Goal: Information Seeking & Learning: Learn about a topic

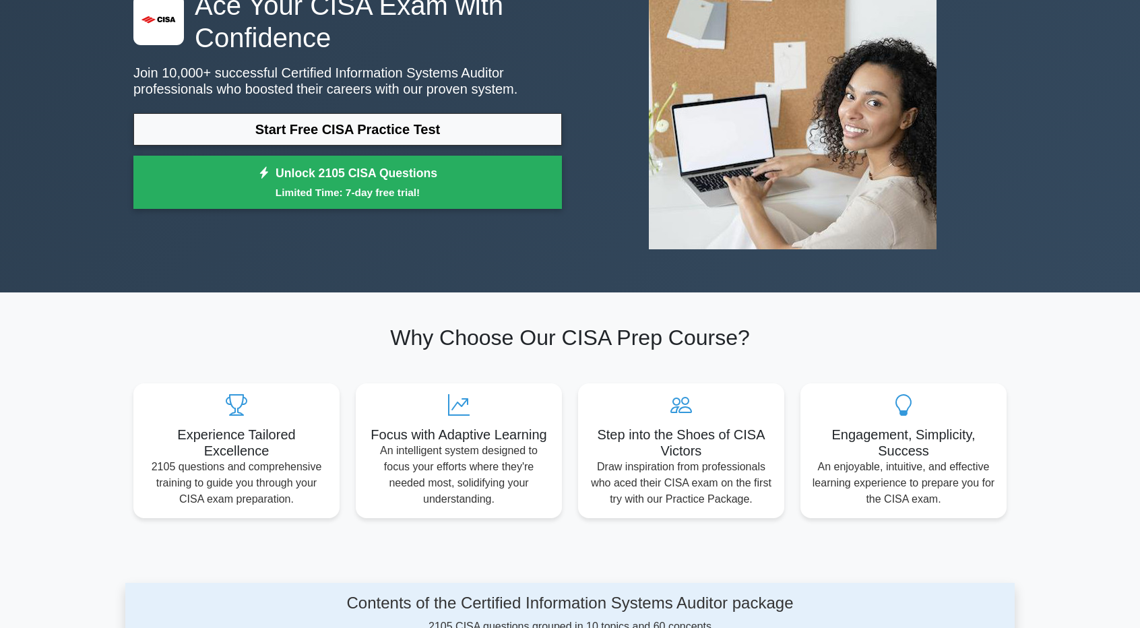
scroll to position [133, 0]
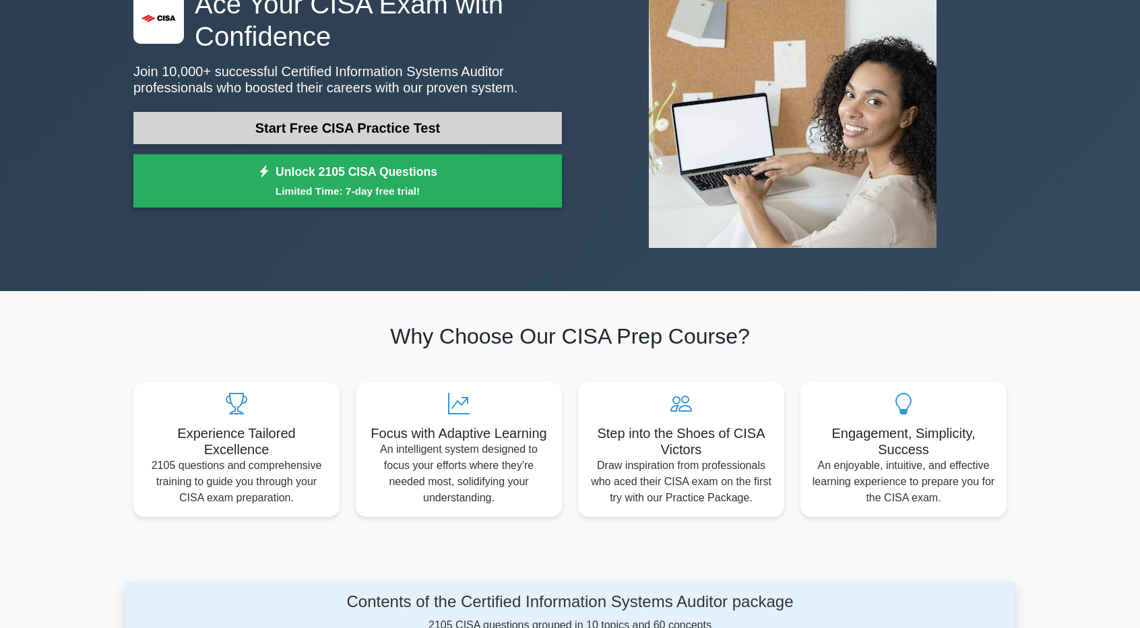
click at [392, 119] on link "Start Free CISA Practice Test" at bounding box center [347, 128] width 429 height 32
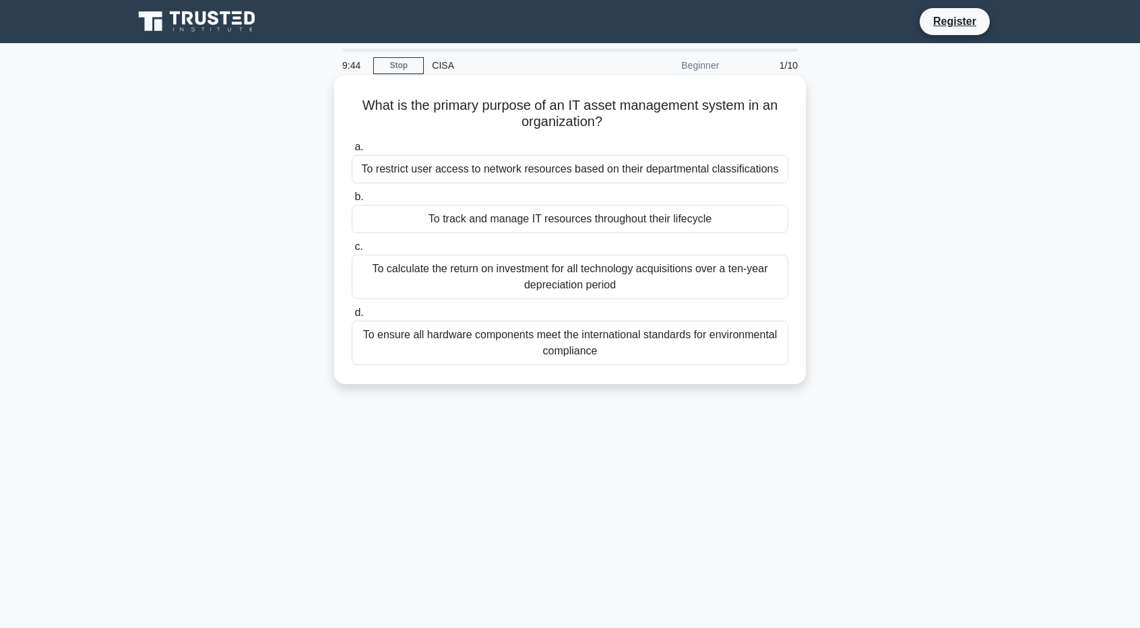
click at [737, 221] on div "To track and manage IT resources throughout their lifecycle" at bounding box center [570, 219] width 437 height 28
click at [352, 202] on input "b. To track and manage IT resources throughout their lifecycle" at bounding box center [352, 197] width 0 height 9
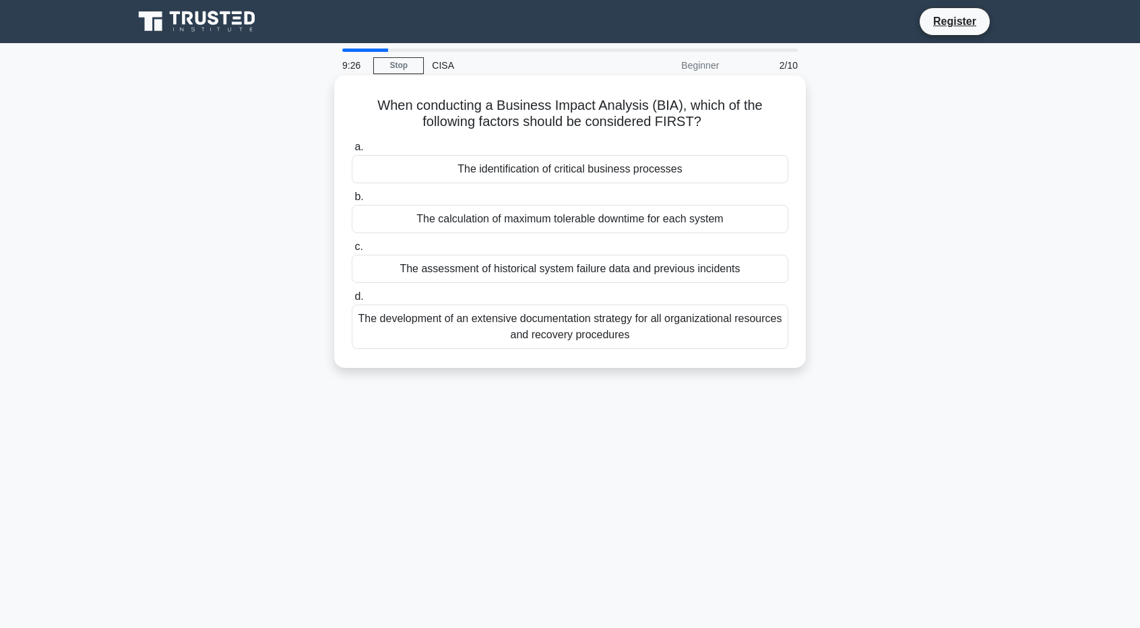
click at [694, 175] on div "The identification of critical business processes" at bounding box center [570, 169] width 437 height 28
click at [352, 152] on input "a. The identification of critical business processes" at bounding box center [352, 147] width 0 height 9
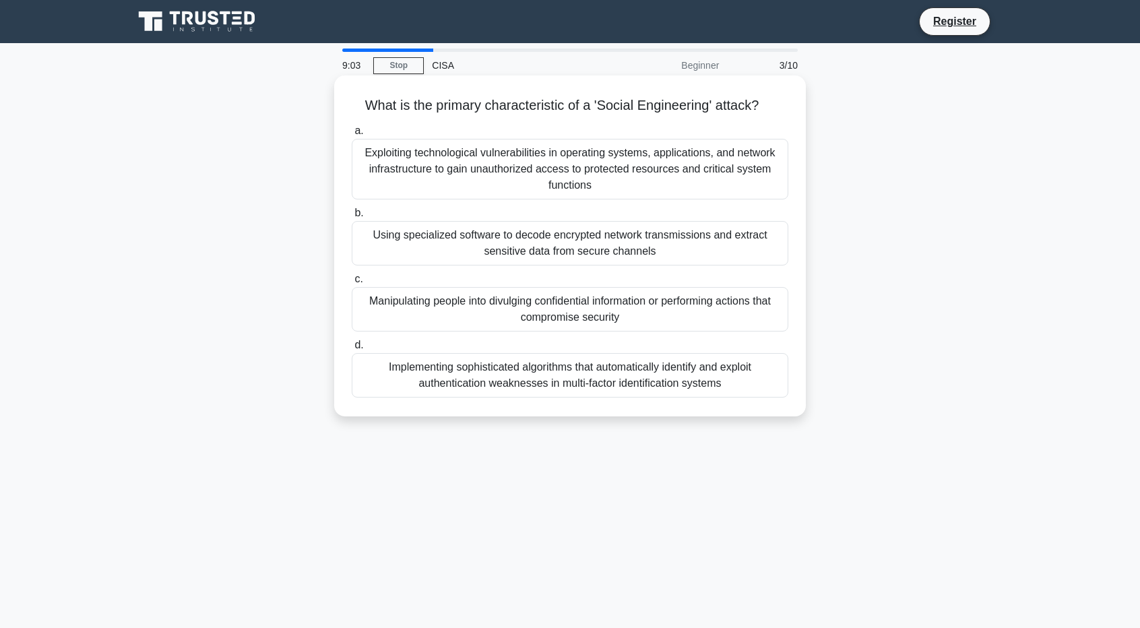
click at [487, 326] on div "Manipulating people into divulging confidential information or performing actio…" at bounding box center [570, 309] width 437 height 44
click at [352, 284] on input "c. Manipulating people into divulging confidential information or performing ac…" at bounding box center [352, 279] width 0 height 9
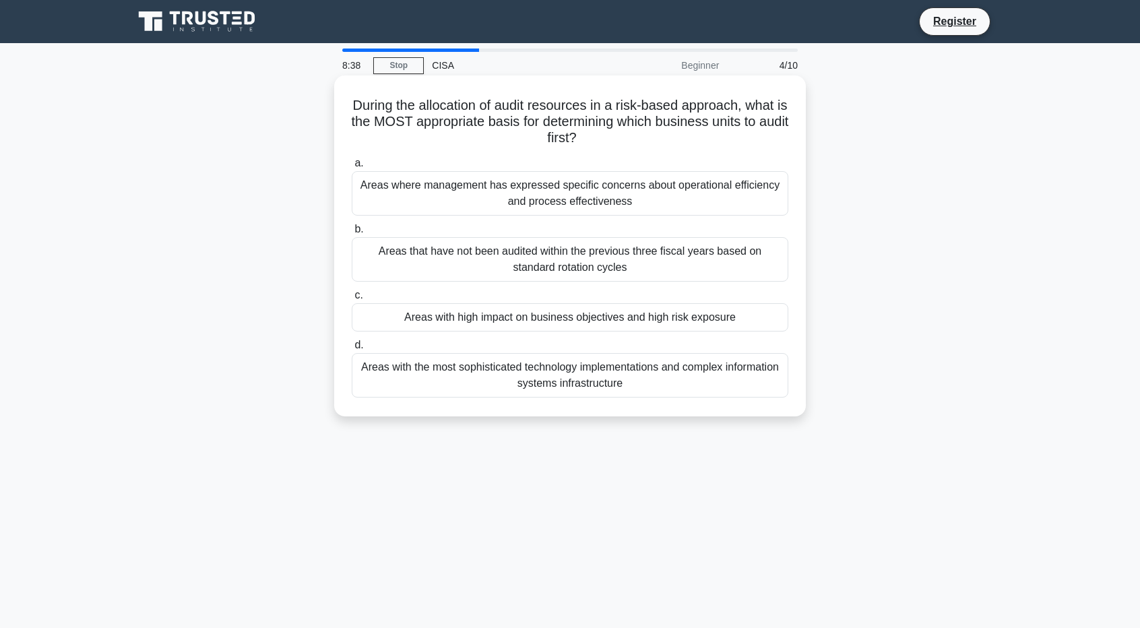
click at [465, 322] on div "Areas with high impact on business objectives and high risk exposure" at bounding box center [570, 317] width 437 height 28
click at [352, 300] on input "c. Areas with high impact on business objectives and high risk exposure" at bounding box center [352, 295] width 0 height 9
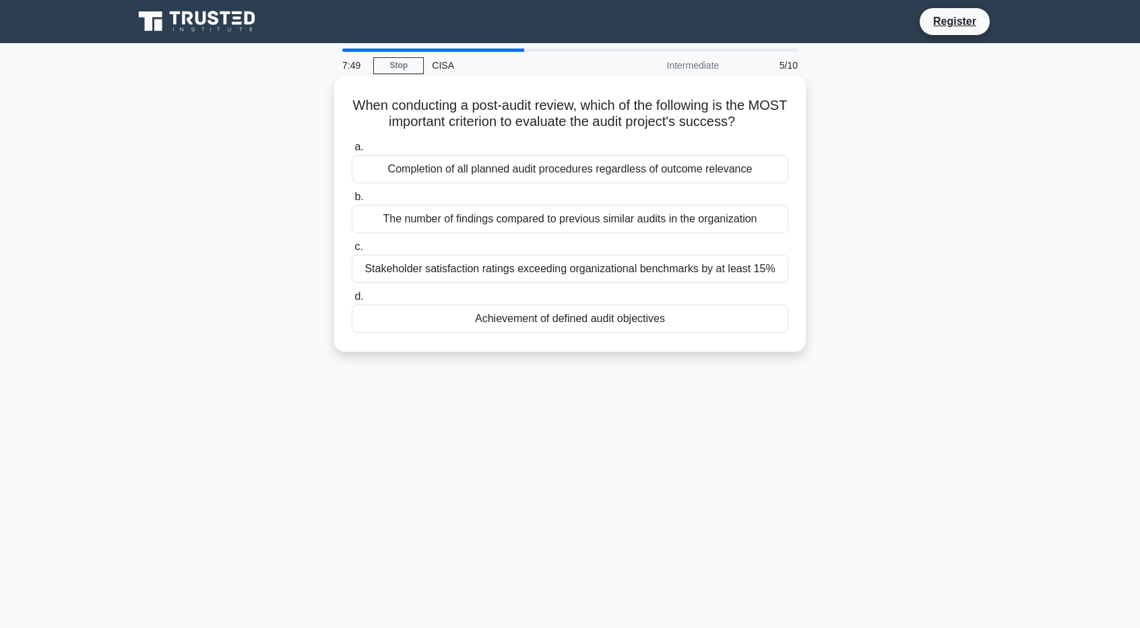
click at [737, 324] on div "Achievement of defined audit objectives" at bounding box center [570, 319] width 437 height 28
click at [352, 301] on input "d. Achievement of defined audit objectives" at bounding box center [352, 297] width 0 height 9
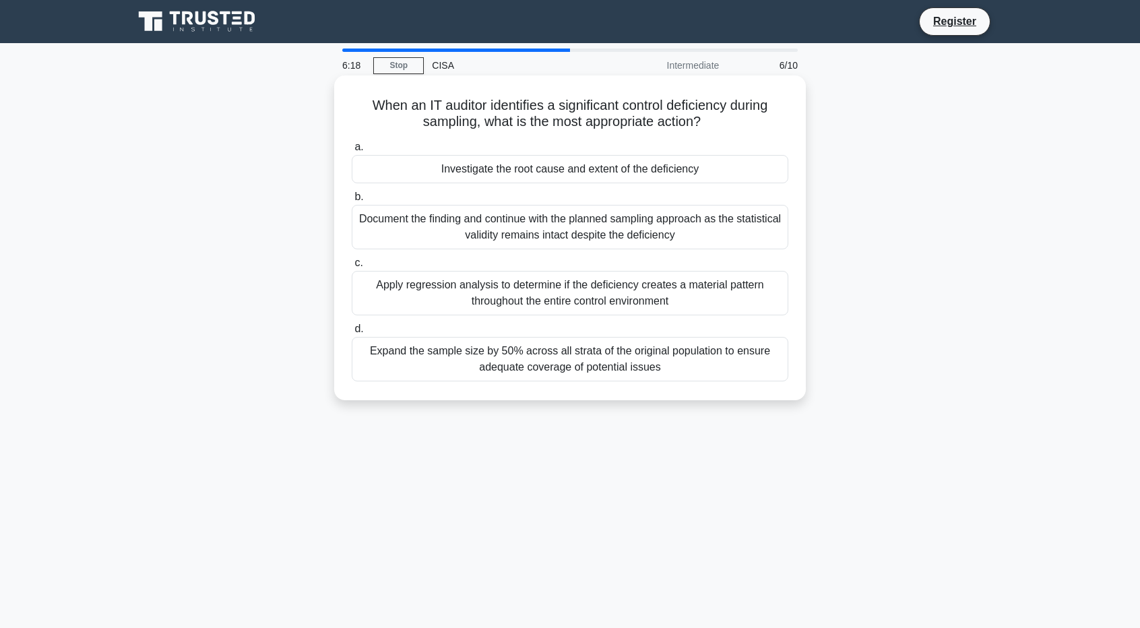
click at [751, 287] on div "Apply regression analysis to determine if the deficiency creates a material pat…" at bounding box center [570, 293] width 437 height 44
click at [352, 268] on input "c. Apply regression analysis to determine if the deficiency creates a material …" at bounding box center [352, 263] width 0 height 9
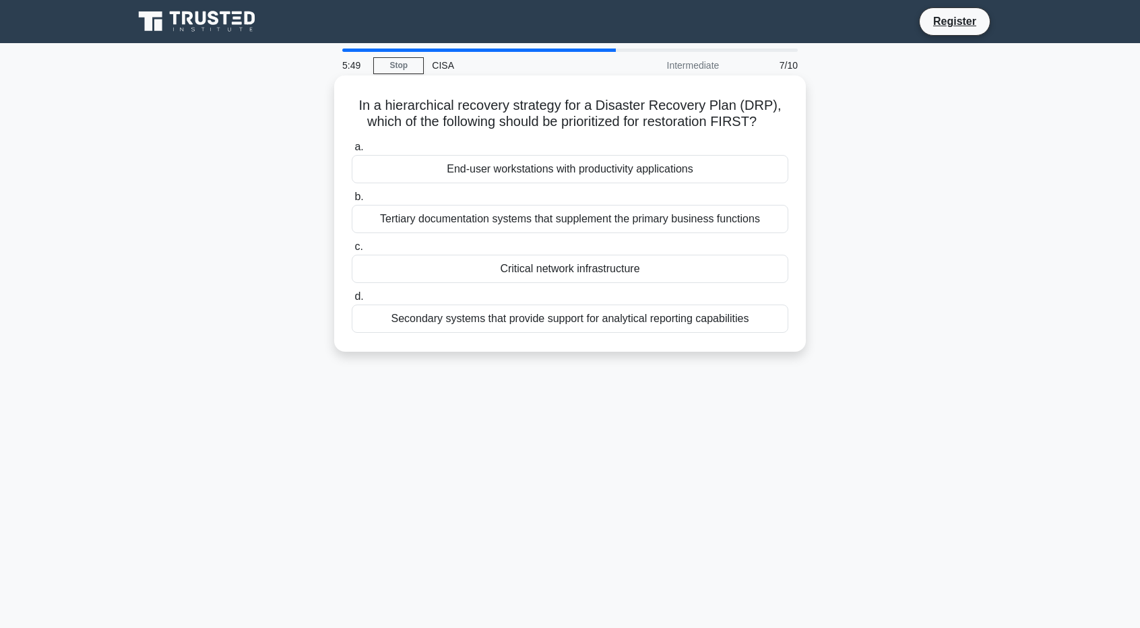
click at [730, 274] on div "Critical network infrastructure" at bounding box center [570, 269] width 437 height 28
click at [352, 251] on input "c. Critical network infrastructure" at bounding box center [352, 247] width 0 height 9
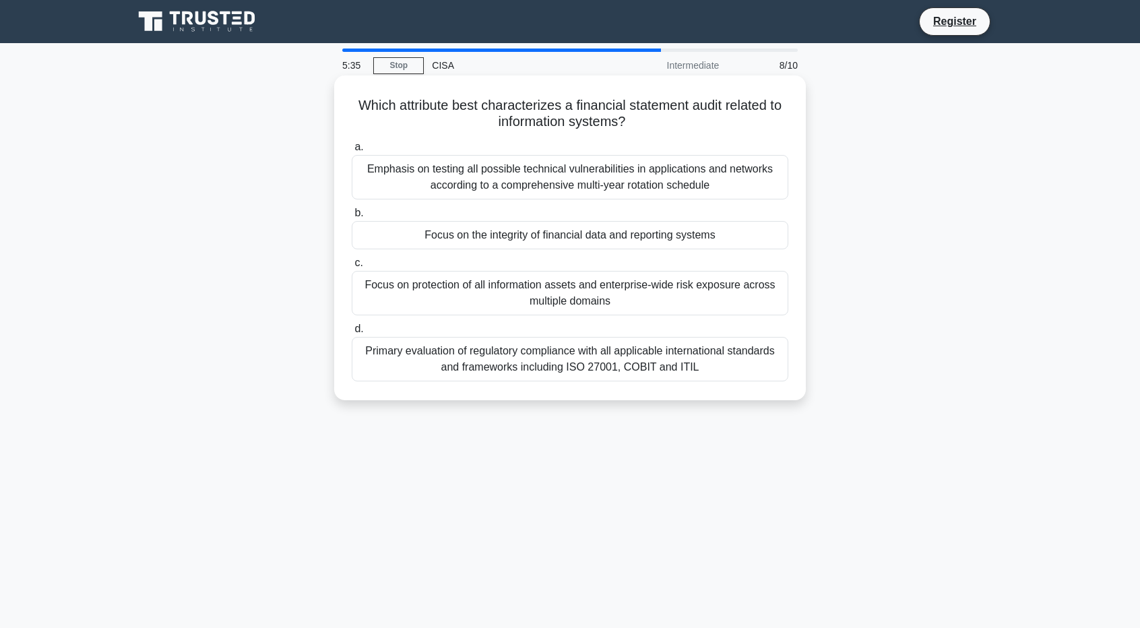
click at [755, 232] on div "Focus on the integrity of financial data and reporting systems" at bounding box center [570, 235] width 437 height 28
click at [352, 218] on input "b. Focus on the integrity of financial data and reporting systems" at bounding box center [352, 213] width 0 height 9
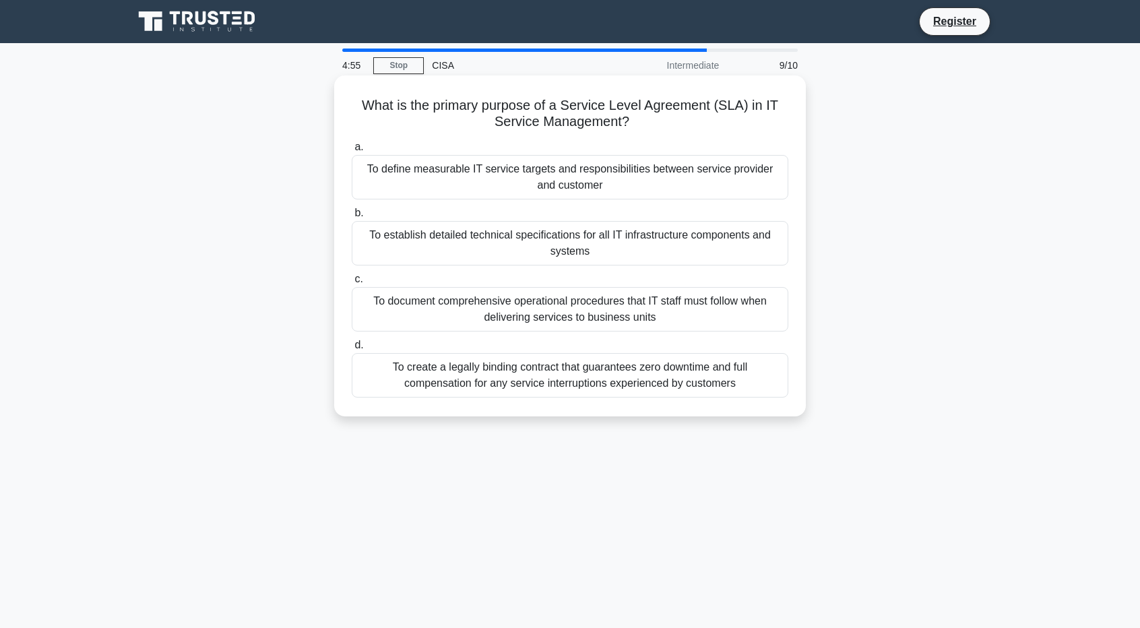
click at [424, 185] on div "To define measurable IT service targets and responsibilities between service pr…" at bounding box center [570, 177] width 437 height 44
click at [352, 152] on input "a. To define measurable IT service targets and responsibilities between service…" at bounding box center [352, 147] width 0 height 9
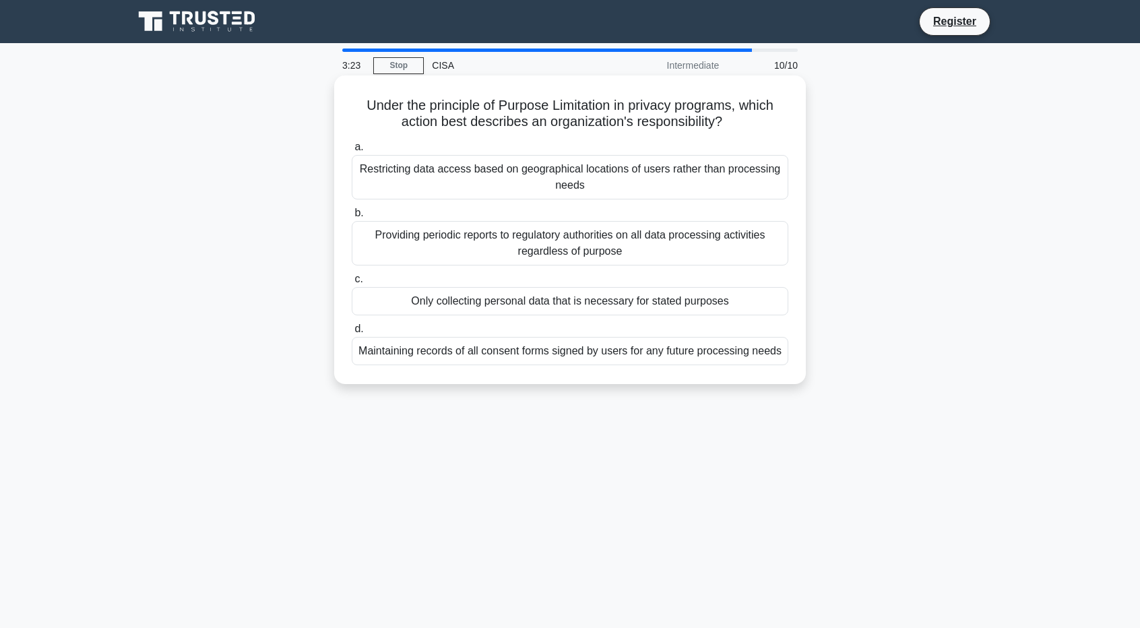
click at [601, 354] on div "Maintaining records of all consent forms signed by users for any future process…" at bounding box center [570, 351] width 437 height 28
click at [352, 334] on input "d. Maintaining records of all consent forms signed by users for any future proc…" at bounding box center [352, 329] width 0 height 9
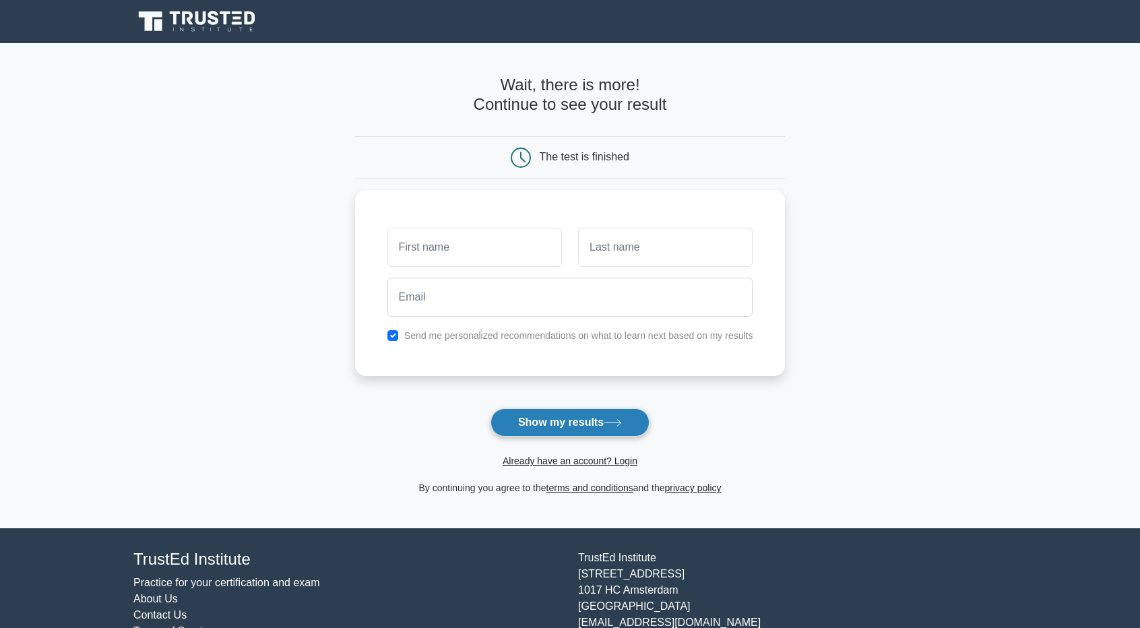
click at [607, 419] on button "Show my results" at bounding box center [570, 422] width 159 height 28
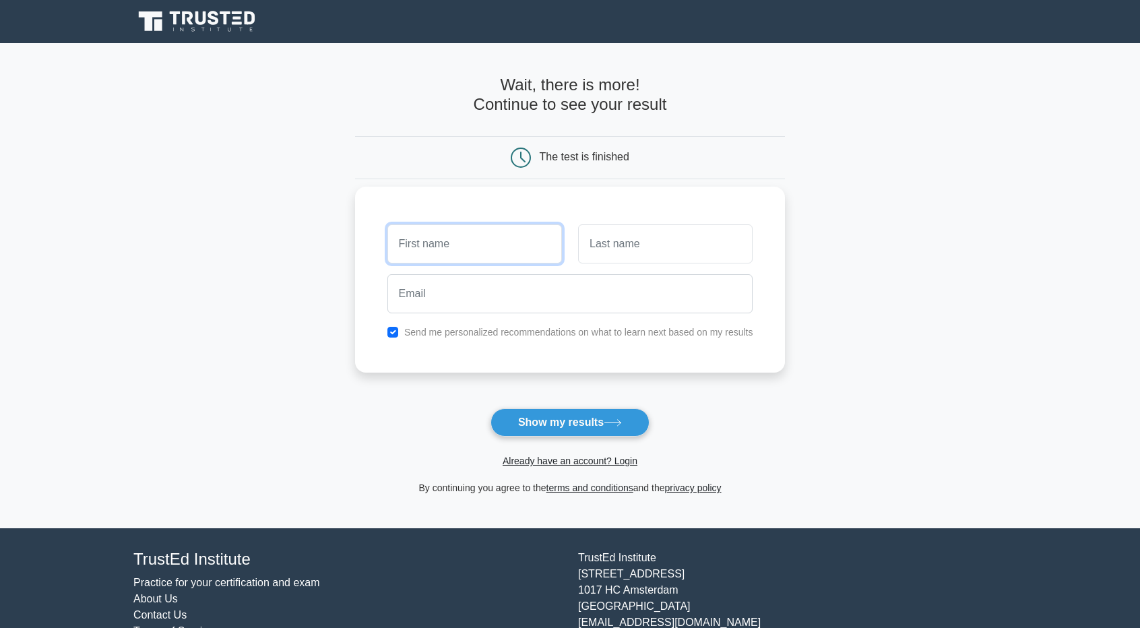
click at [430, 249] on input "text" at bounding box center [475, 243] width 175 height 39
type input "a"
type input "A"
click at [498, 338] on div "Send me personalized recommendations on what to learn next based on my results" at bounding box center [570, 332] width 382 height 16
click at [393, 334] on input "checkbox" at bounding box center [393, 332] width 11 height 11
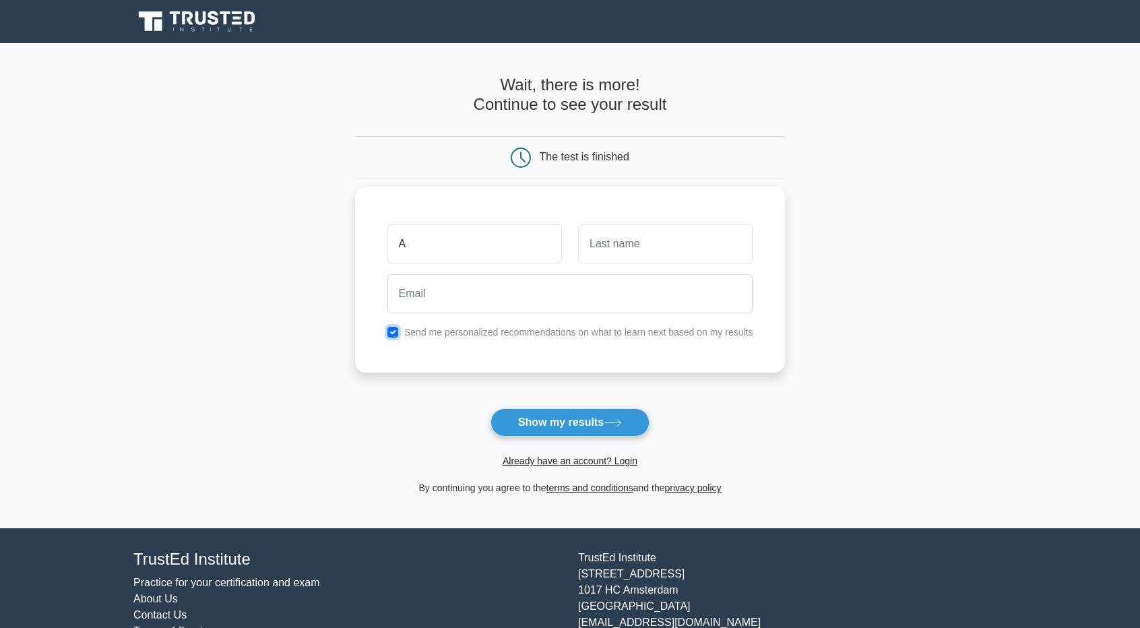
checkbox input "false"
click at [636, 406] on form "Wait, there is more! Continue to see your result The test is finished A" at bounding box center [570, 285] width 431 height 421
click at [630, 410] on button "Show my results" at bounding box center [570, 422] width 159 height 28
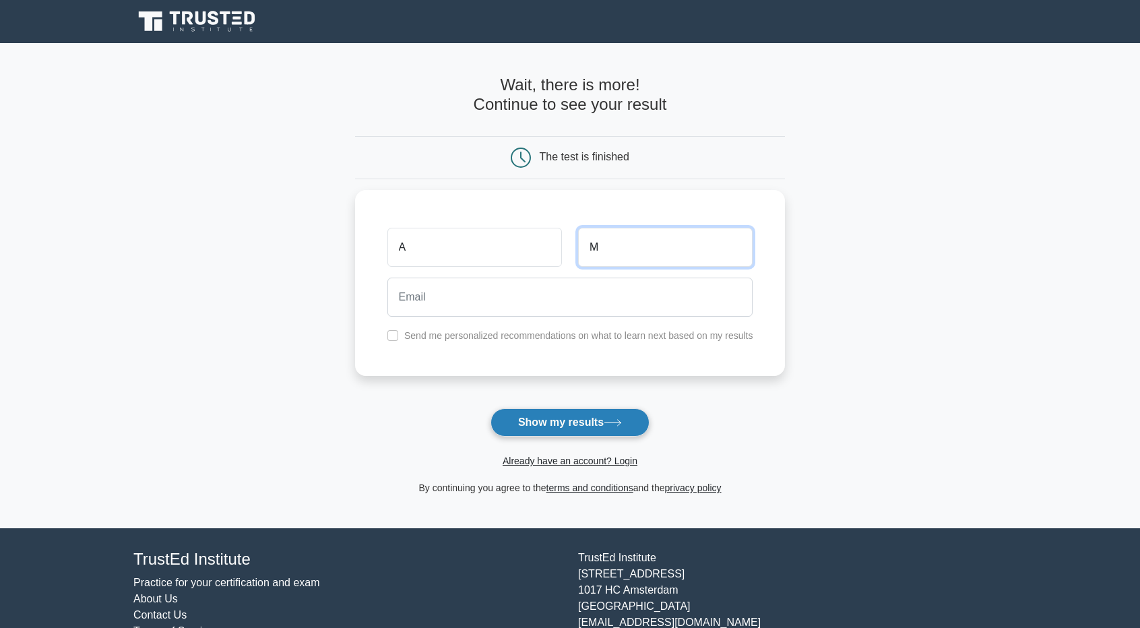
type input "M"
click at [535, 411] on button "Show my results" at bounding box center [570, 422] width 159 height 28
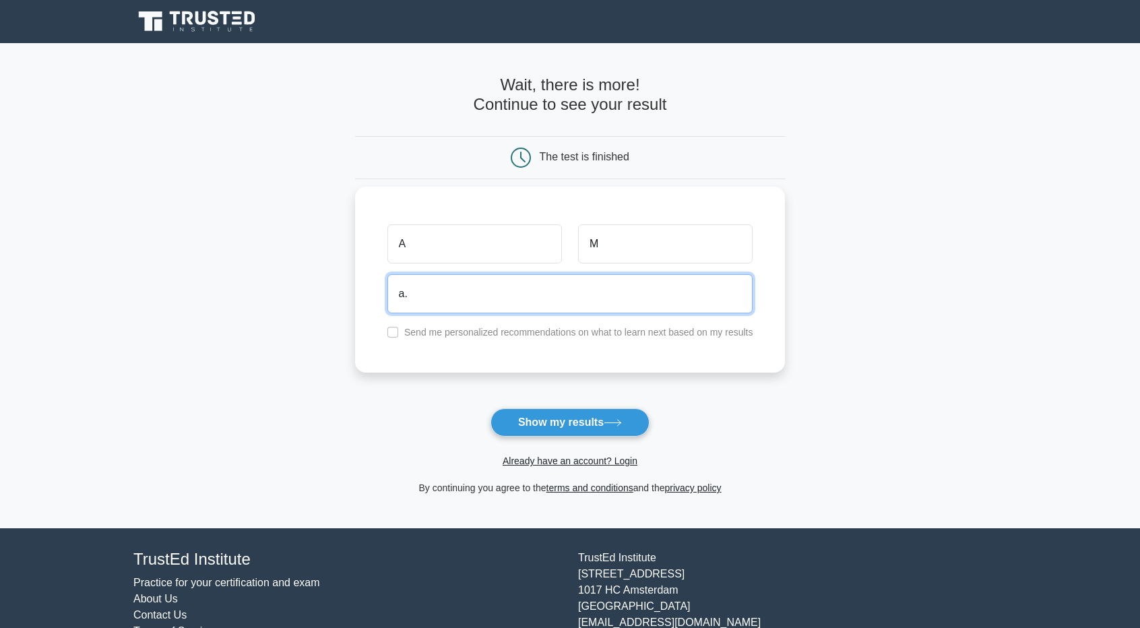
type input "[EMAIL_ADDRESS][DOMAIN_NAME]"
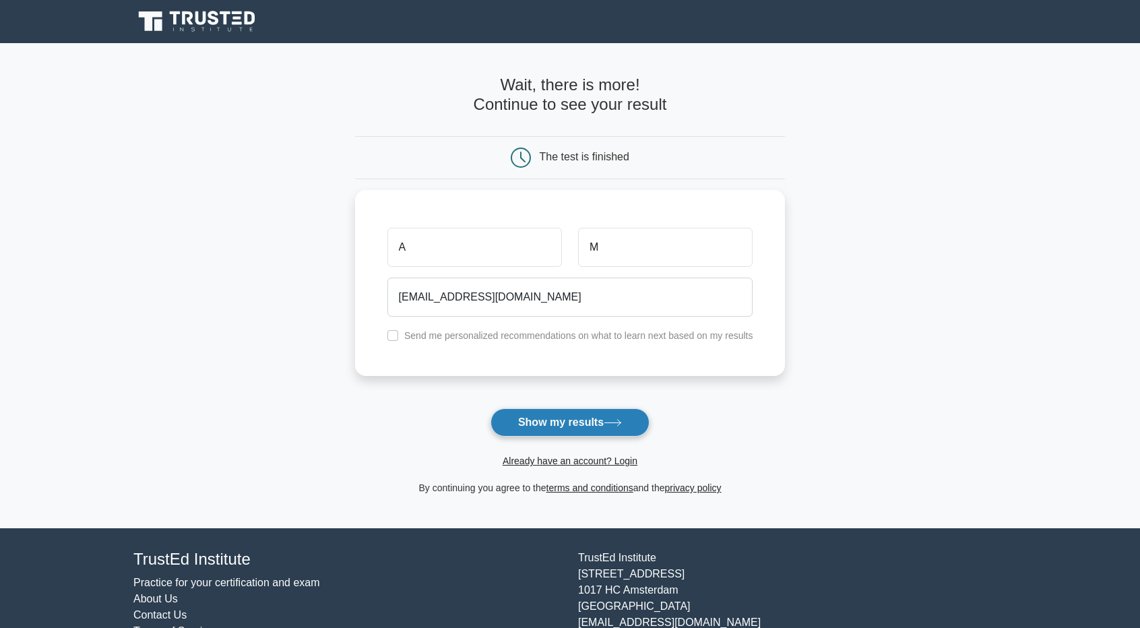
click at [597, 427] on button "Show my results" at bounding box center [570, 422] width 159 height 28
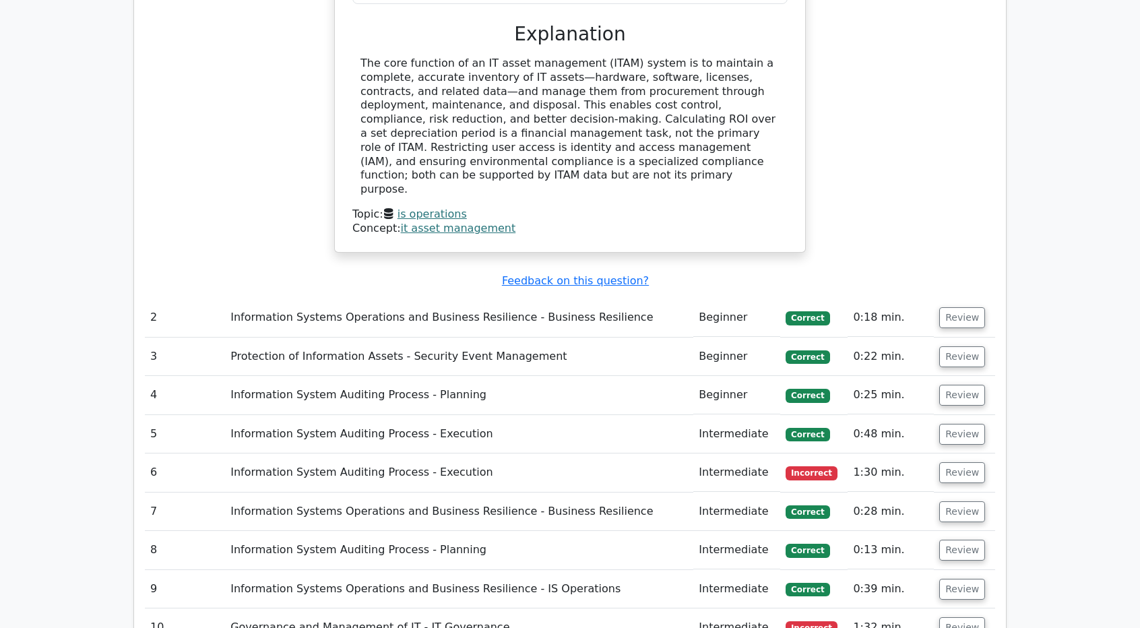
scroll to position [1465, 0]
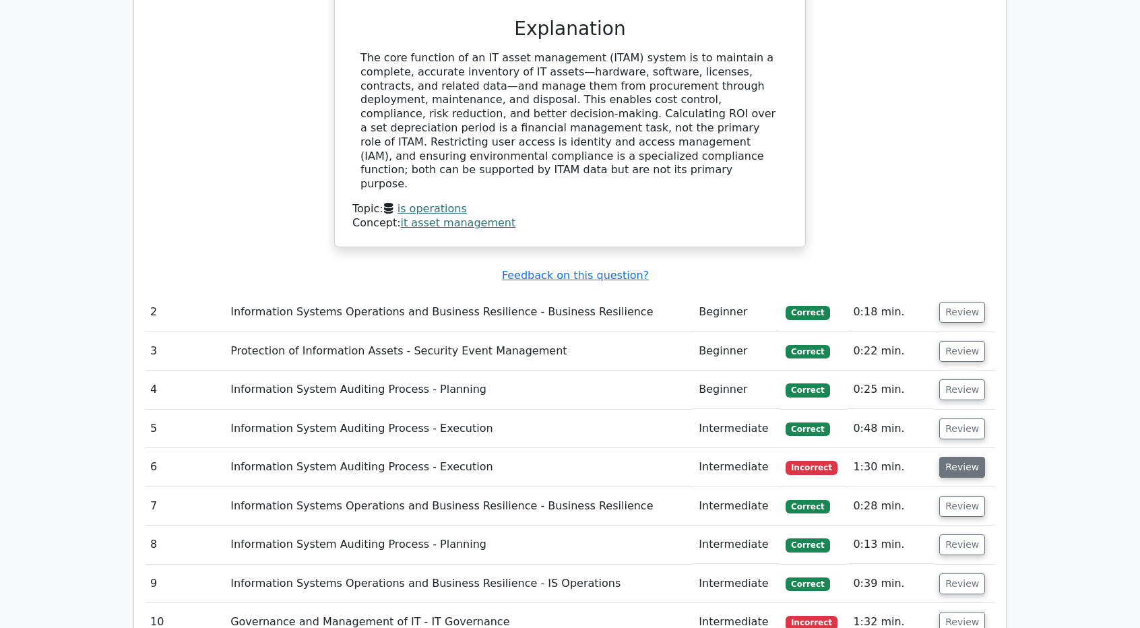
click at [953, 457] on button "Review" at bounding box center [963, 467] width 46 height 21
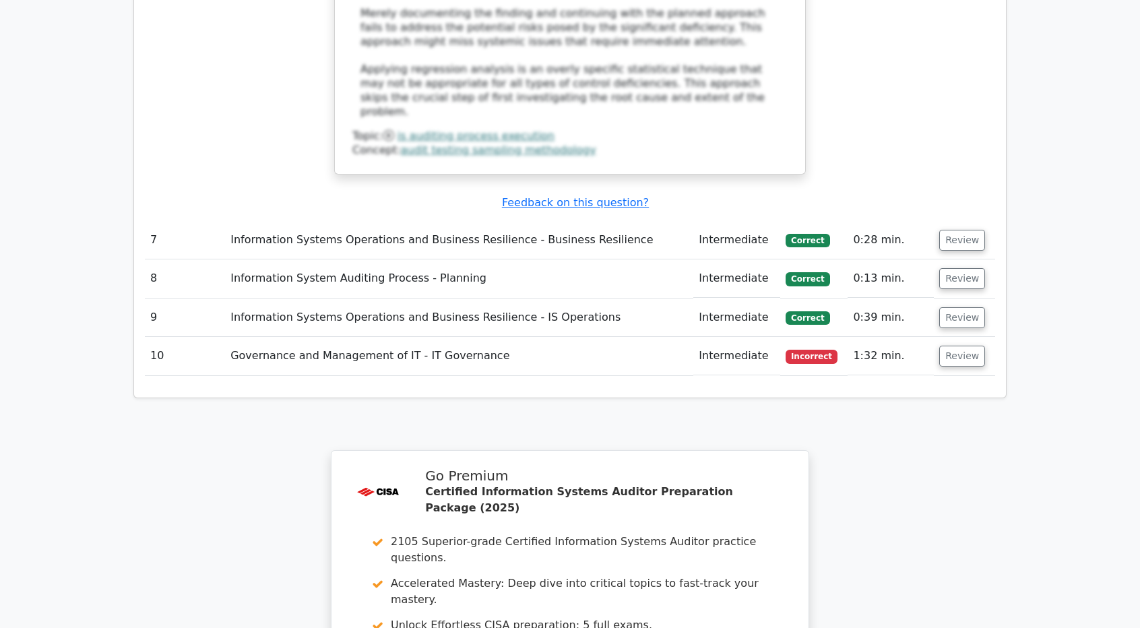
scroll to position [2505, 0]
click at [960, 345] on button "Review" at bounding box center [963, 355] width 46 height 21
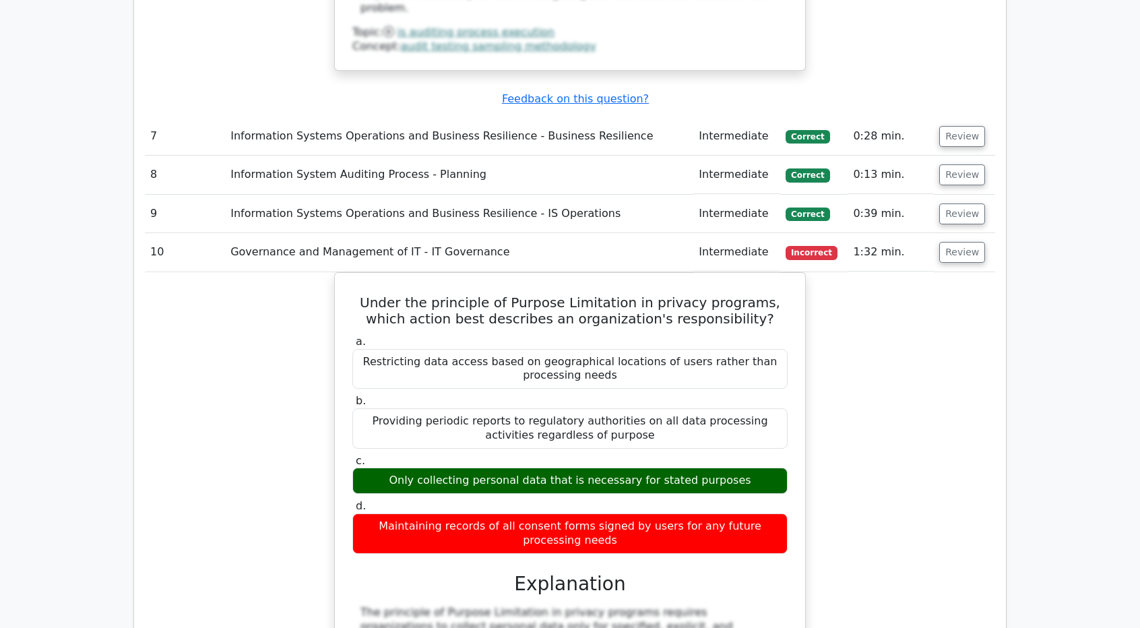
scroll to position [2613, 0]
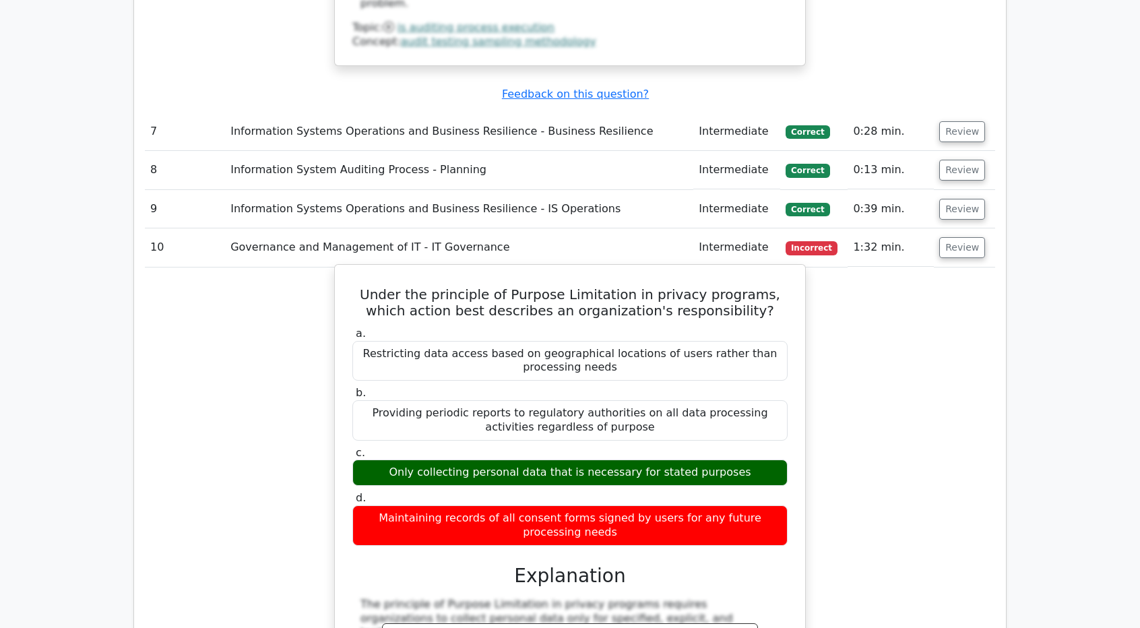
drag, startPoint x: 736, startPoint y: 330, endPoint x: 400, endPoint y: 322, distance: 336.4
click at [400, 460] on div "Only collecting personal data that is necessary for stated purposes" at bounding box center [570, 473] width 435 height 26
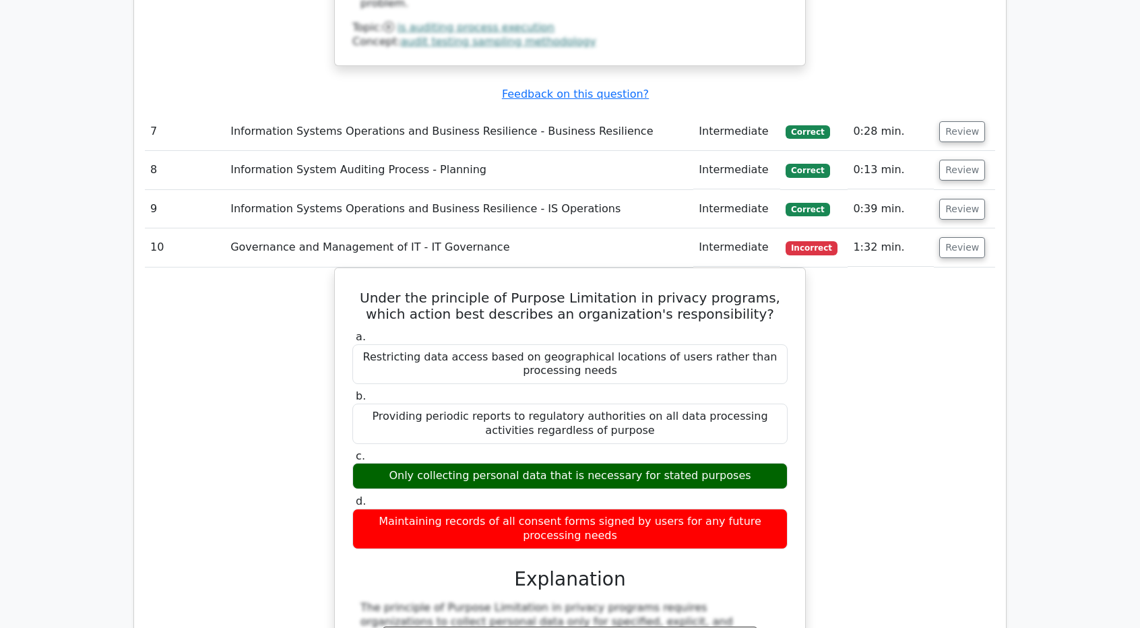
click at [293, 268] on div "Under the principle of Purpose Limitation in privacy programs, which action bes…" at bounding box center [570, 639] width 851 height 742
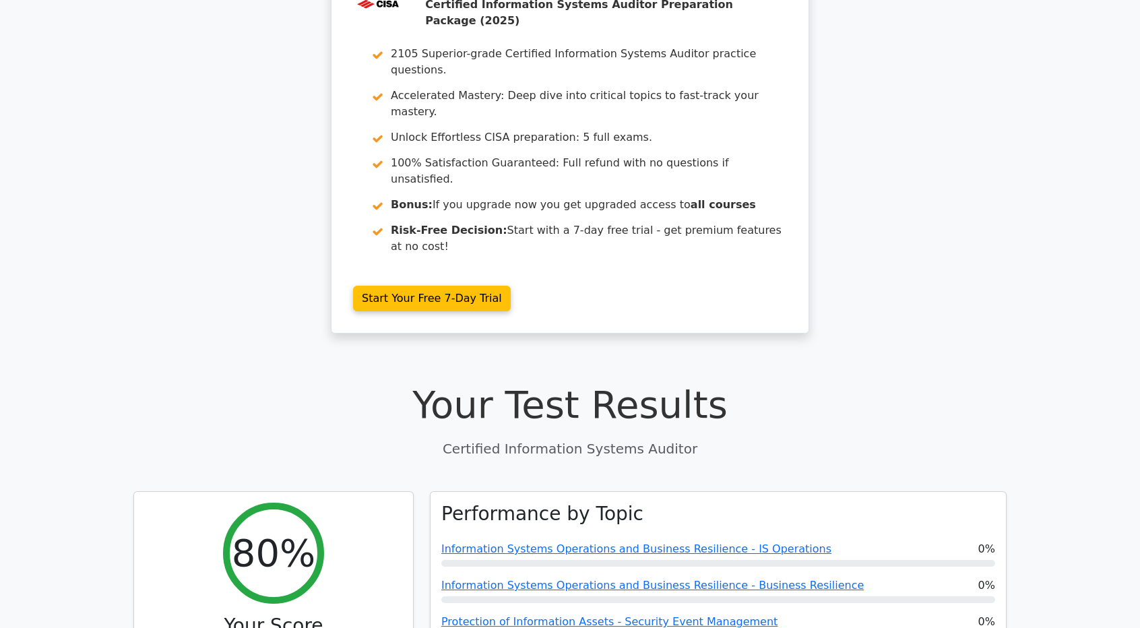
scroll to position [0, 0]
